Goal: Purchase product/service

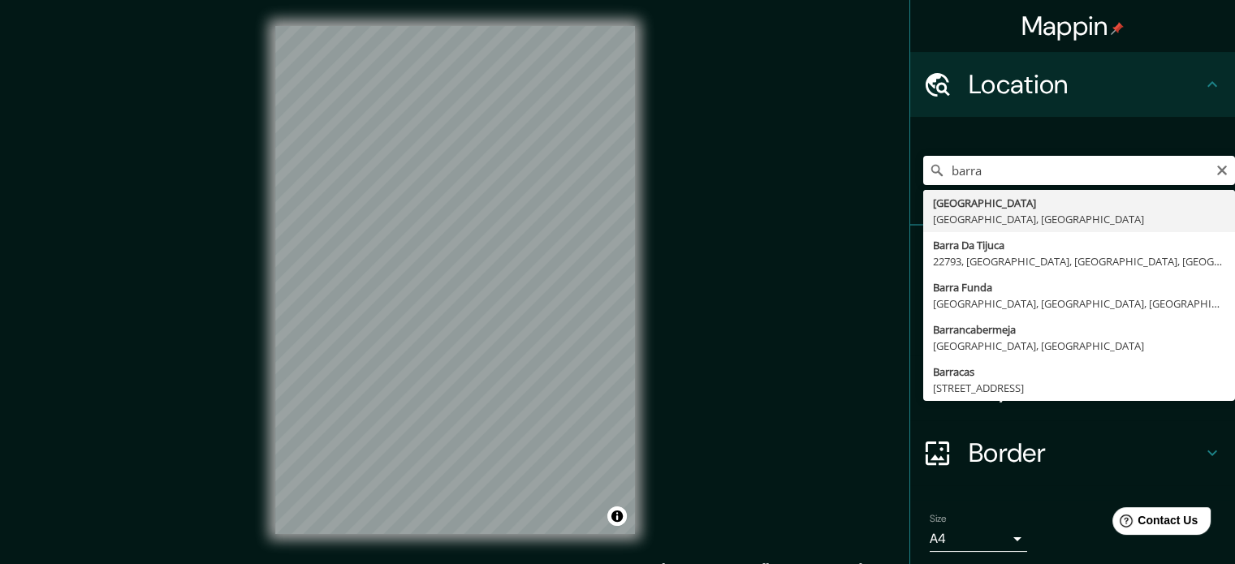
type input "[GEOGRAPHIC_DATA], [GEOGRAPHIC_DATA], [GEOGRAPHIC_DATA]"
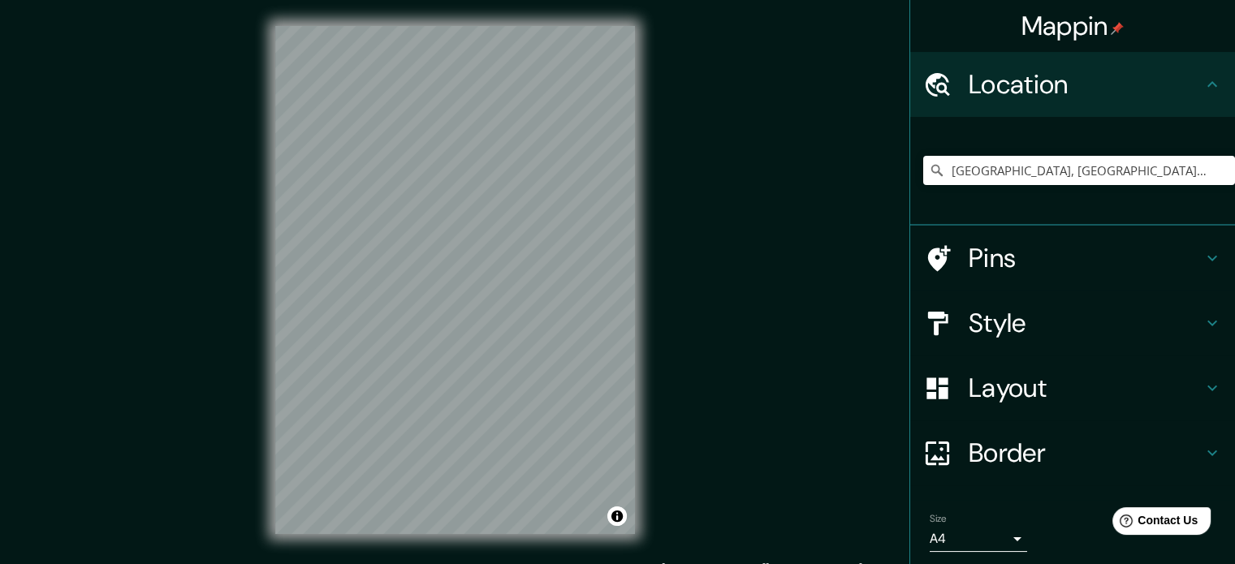
click at [1203, 264] on icon at bounding box center [1212, 258] width 19 height 19
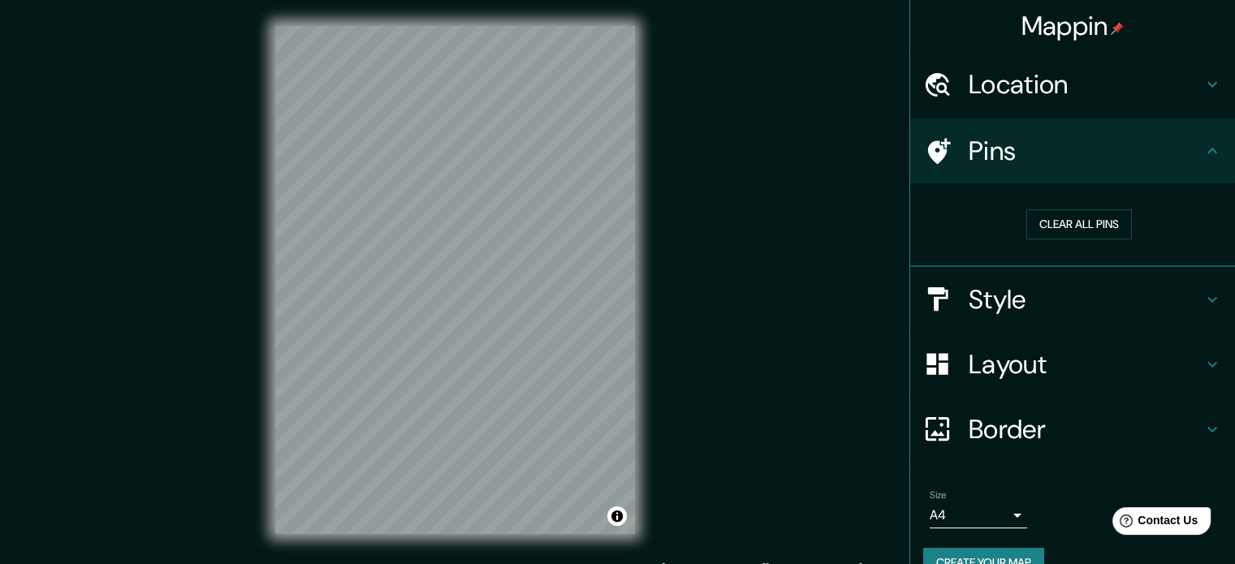
click at [1176, 284] on h4 "Style" at bounding box center [1086, 299] width 234 height 32
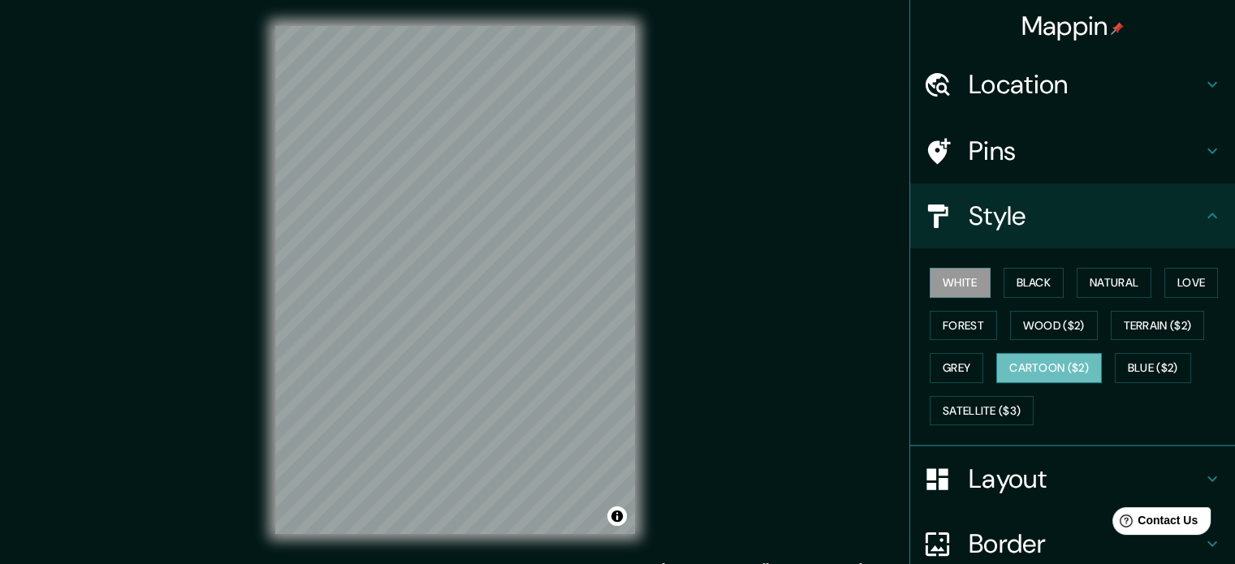
click at [1062, 365] on button "Cartoon ($2)" at bounding box center [1049, 368] width 106 height 30
click at [1091, 276] on button "Natural" at bounding box center [1114, 283] width 75 height 30
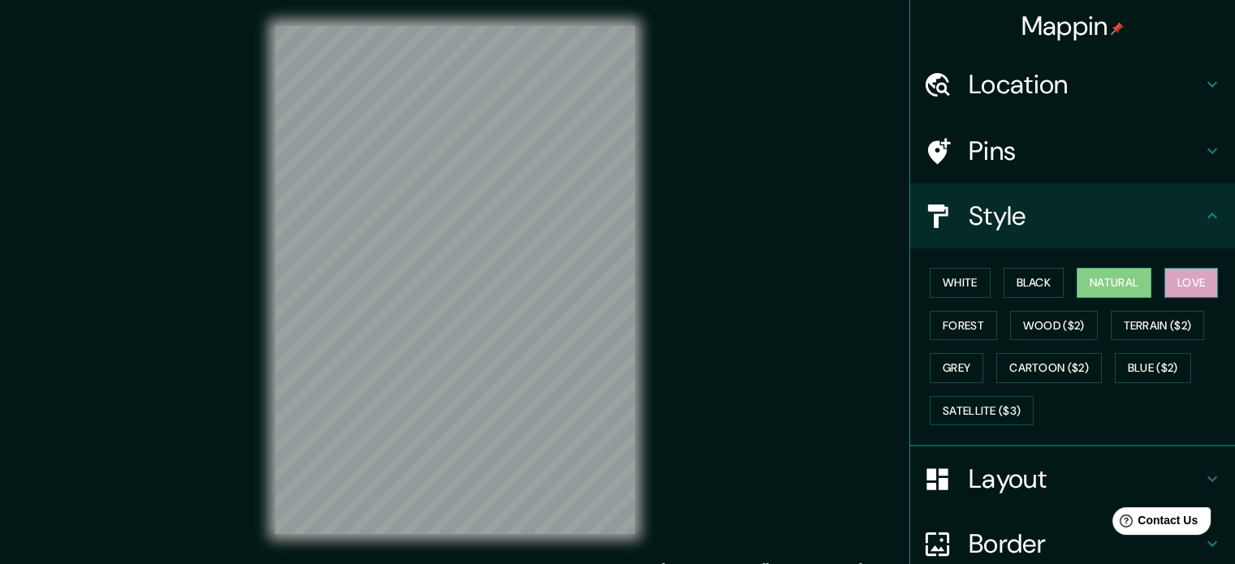
click at [1182, 279] on button "Love" at bounding box center [1192, 283] width 54 height 30
click at [1023, 279] on button "Black" at bounding box center [1034, 283] width 61 height 30
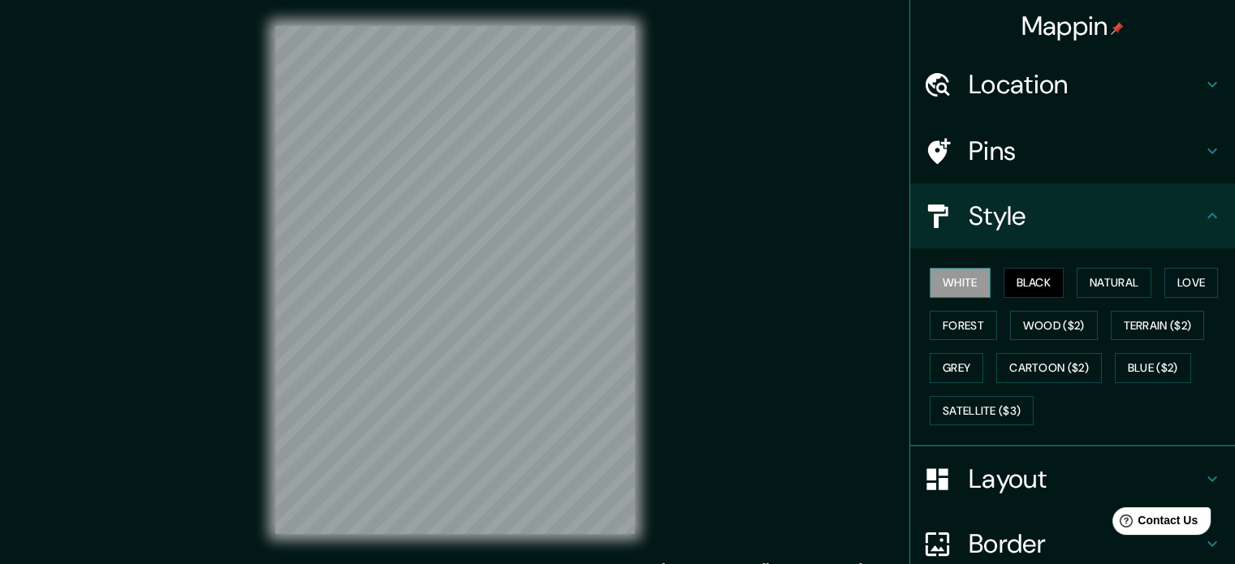
click at [958, 279] on button "White" at bounding box center [960, 283] width 61 height 30
click at [954, 325] on button "Forest" at bounding box center [963, 326] width 67 height 30
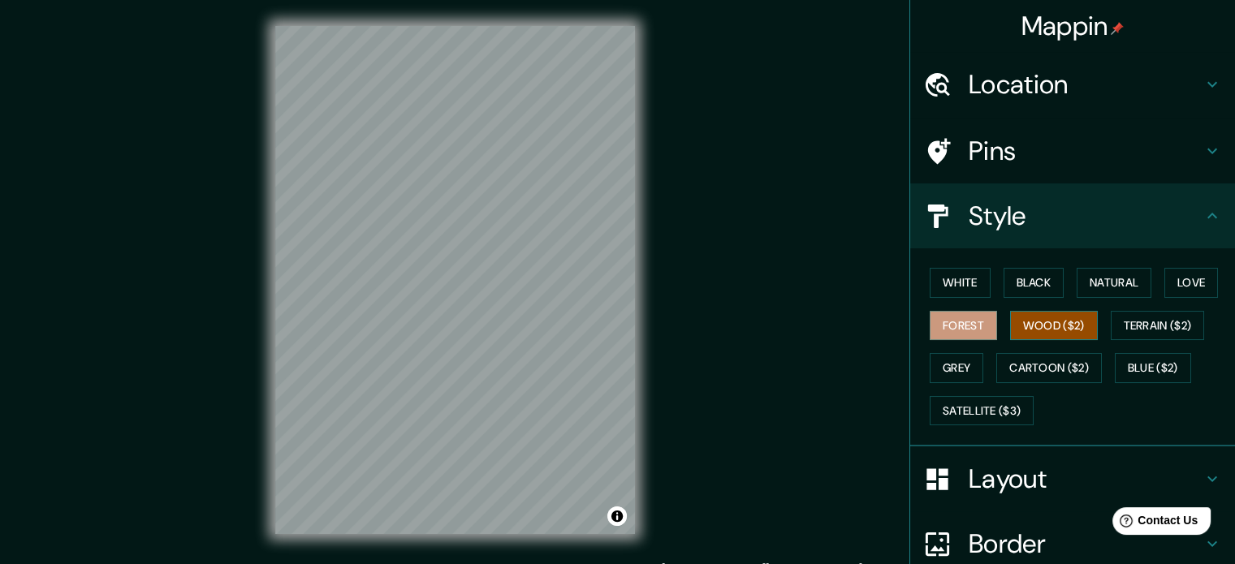
click at [1055, 329] on button "Wood ($2)" at bounding box center [1054, 326] width 88 height 30
click at [1135, 364] on button "Blue ($2)" at bounding box center [1153, 368] width 76 height 30
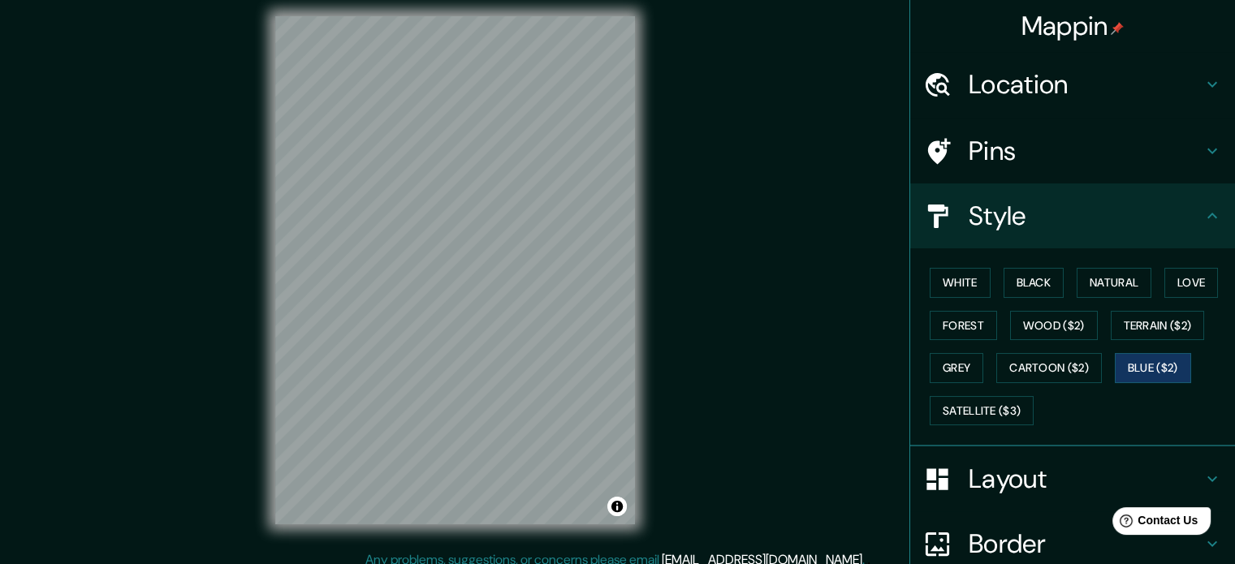
scroll to position [21, 0]
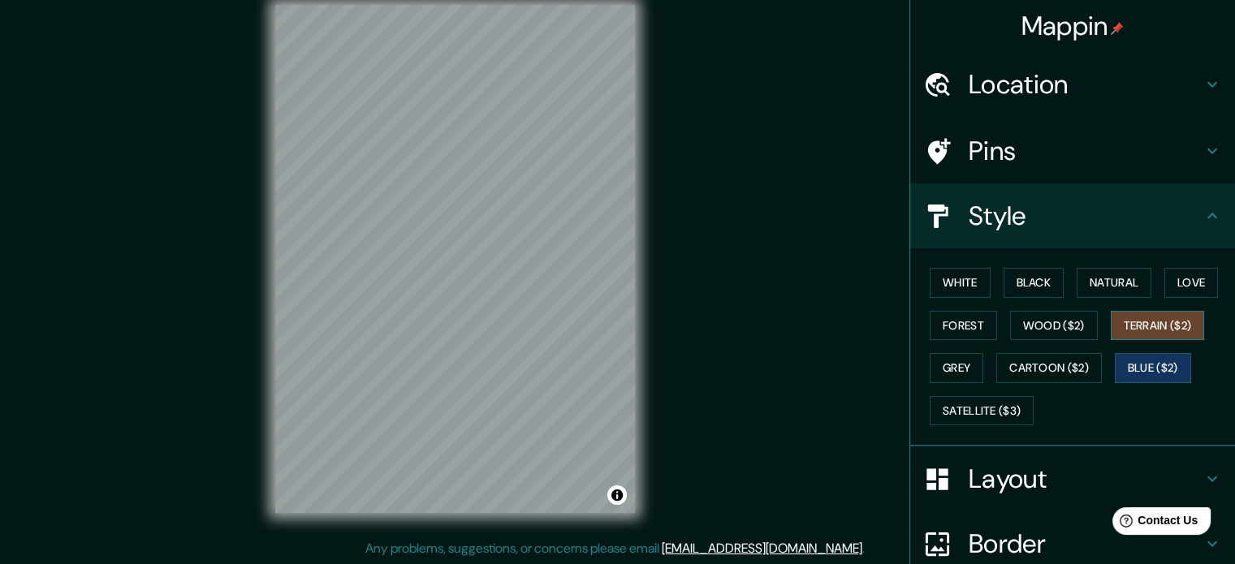
click at [1126, 321] on button "Terrain ($2)" at bounding box center [1158, 326] width 94 height 30
click at [944, 370] on button "Grey" at bounding box center [957, 368] width 54 height 30
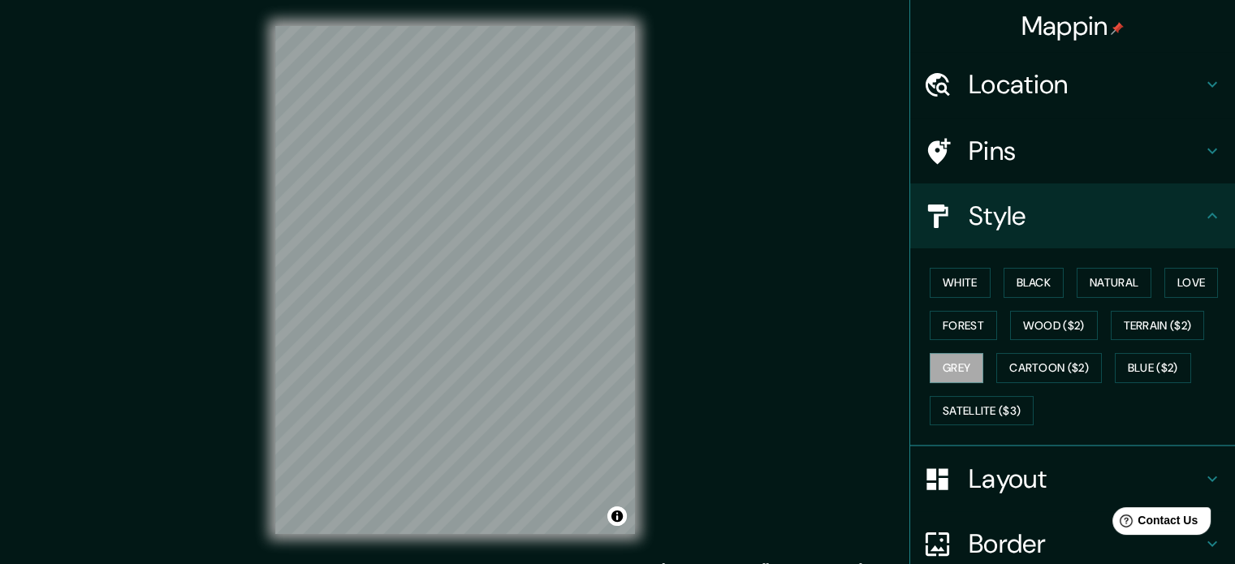
scroll to position [0, 0]
